Goal: Book appointment/travel/reservation

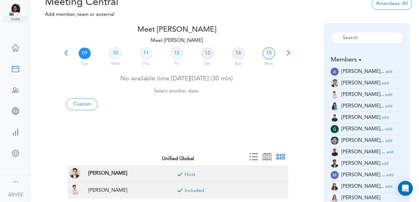
scroll to position [30, 0]
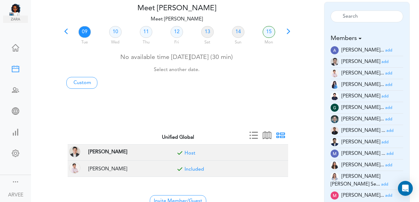
drag, startPoint x: 419, startPoint y: 87, endPoint x: 414, endPoint y: 92, distance: 7.1
click at [419, 88] on div "Meet [PERSON_NAME] team->name team->description at client_name" at bounding box center [225, 103] width 388 height 202
drag, startPoint x: 279, startPoint y: 168, endPoint x: 241, endPoint y: 31, distance: 142.0
click at [279, 168] on button "button" at bounding box center [279, 169] width 9 height 6
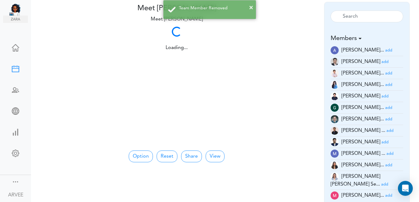
click at [386, 84] on small "add" at bounding box center [389, 85] width 7 height 4
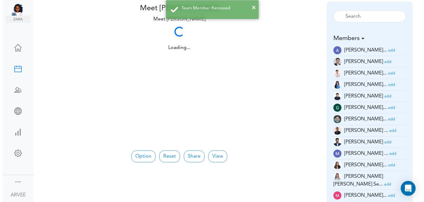
scroll to position [0, 0]
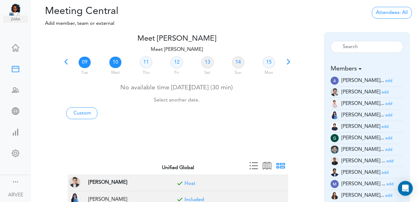
click at [115, 63] on link "10" at bounding box center [115, 63] width 12 height 12
click at [84, 113] on link "Custom" at bounding box center [81, 113] width 31 height 12
type input "Meet [PERSON_NAME]"
type input "[URL][DOMAIN_NAME][SECURITY_DATA]"
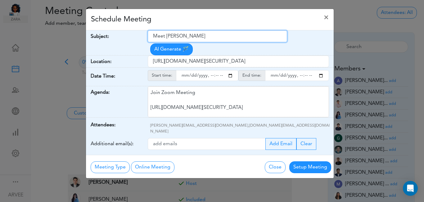
drag, startPoint x: 153, startPoint y: 36, endPoint x: 207, endPoint y: 33, distance: 54.1
click at [207, 33] on input "Meet [PERSON_NAME]" at bounding box center [217, 36] width 139 height 12
paste input "[Internal Meeting] - [PERSON_NAME] Distribution & Other Clients"
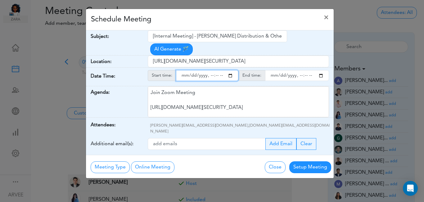
click at [230, 70] on input "starttime" at bounding box center [207, 75] width 62 height 11
click at [327, 17] on span "×" at bounding box center [326, 17] width 5 height 7
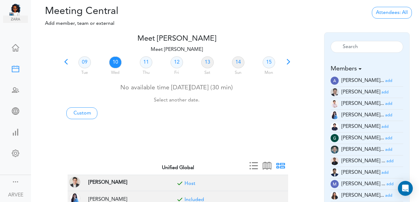
click at [66, 61] on span at bounding box center [66, 64] width 9 height 9
click at [117, 63] on link "03" at bounding box center [115, 63] width 12 height 12
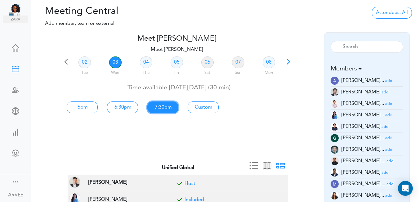
click at [163, 106] on link "7:30pm" at bounding box center [162, 108] width 31 height 12
type input "Meet [PERSON_NAME]"
type input "[URL][DOMAIN_NAME][SECURITY_DATA]"
type input "[DATE]T19:30"
type input "[DATE]T20:00"
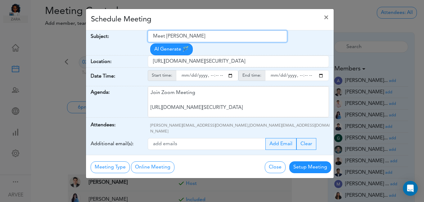
drag, startPoint x: 153, startPoint y: 35, endPoint x: 223, endPoint y: 38, distance: 69.6
click at [224, 38] on input "Meet [PERSON_NAME]" at bounding box center [217, 36] width 139 height 12
paste input "[Internal Meeting] - [PERSON_NAME] Distribution & Other Clients"
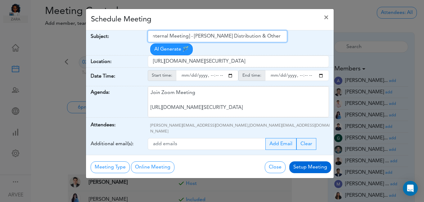
type input "[Internal Meeting] - [PERSON_NAME] Distribution & Other Clients"
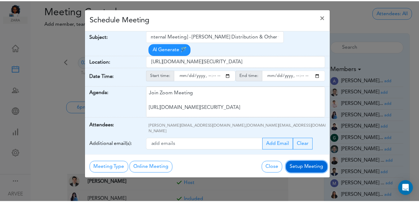
scroll to position [0, 0]
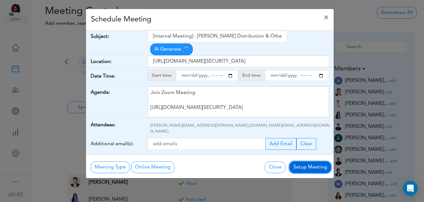
click at [302, 161] on button "Setup Meeting" at bounding box center [310, 167] width 42 height 12
